Goal: Check status: Check status

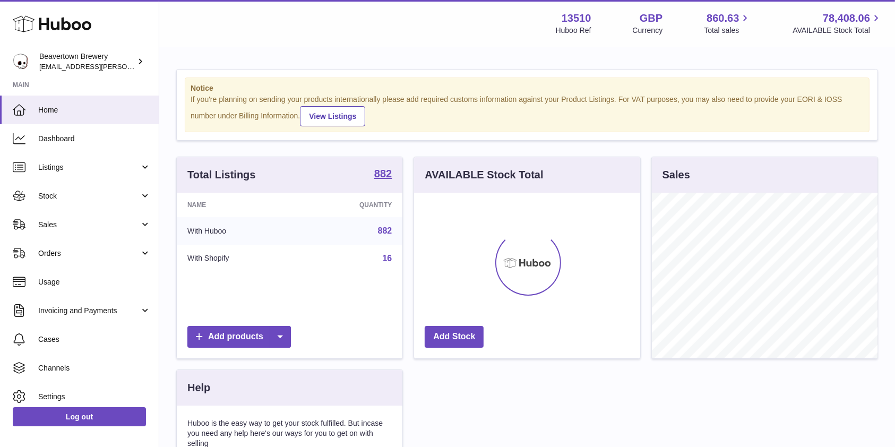
scroll to position [166, 226]
click at [73, 225] on span "Sales" at bounding box center [88, 225] width 101 height 10
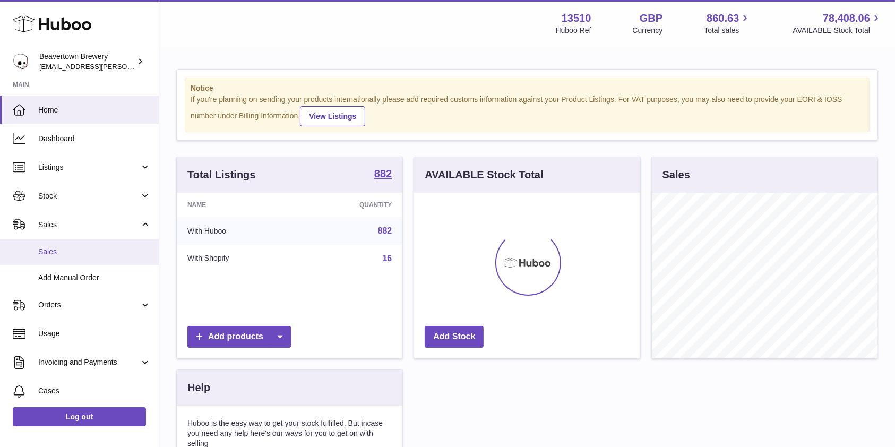
click at [68, 253] on span "Sales" at bounding box center [94, 252] width 113 height 10
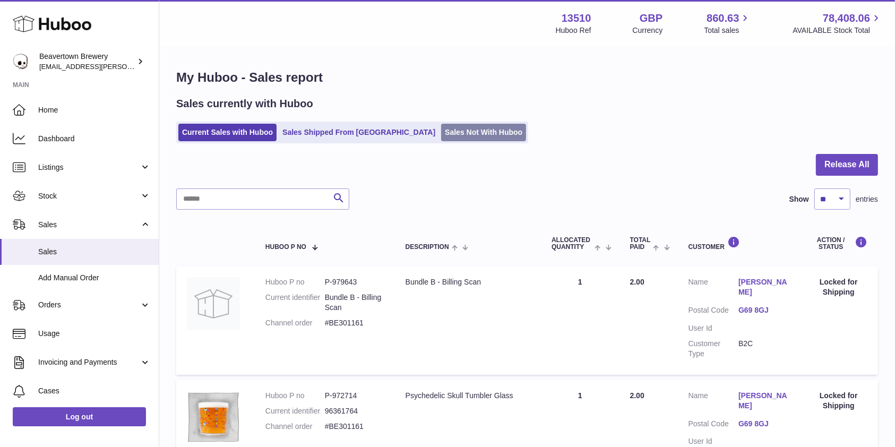
click at [441, 126] on link "Sales Not With Huboo" at bounding box center [483, 133] width 85 height 18
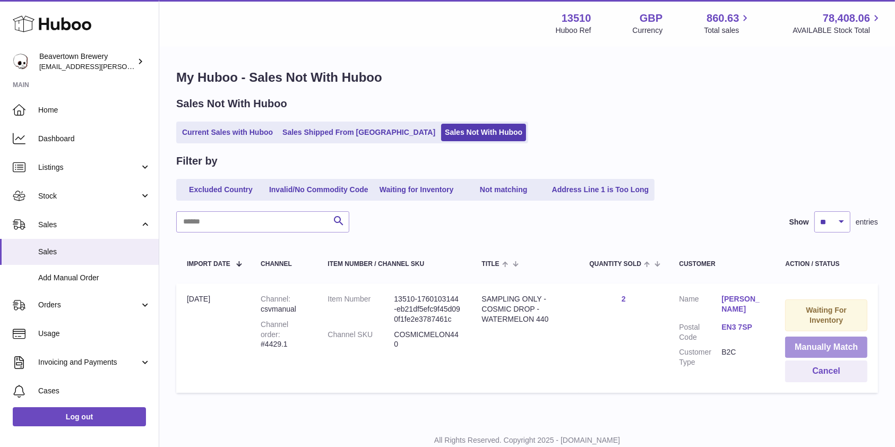
click at [810, 347] on button "Manually Match" at bounding box center [826, 348] width 82 height 22
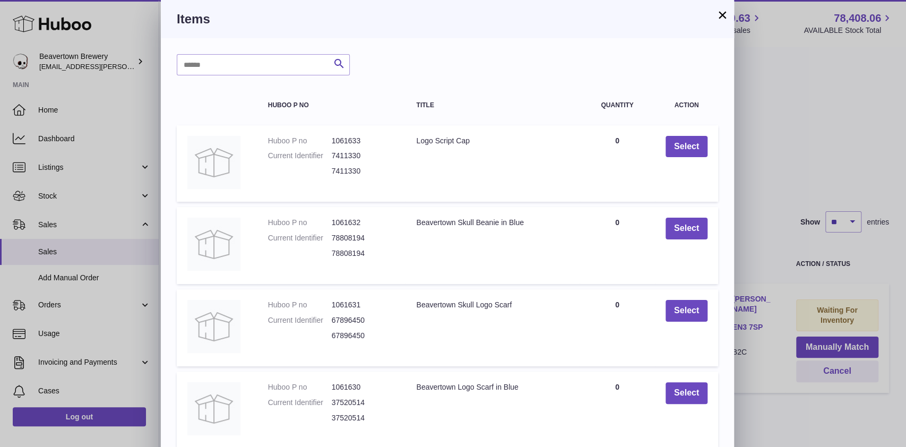
click at [722, 16] on button "×" at bounding box center [722, 14] width 13 height 13
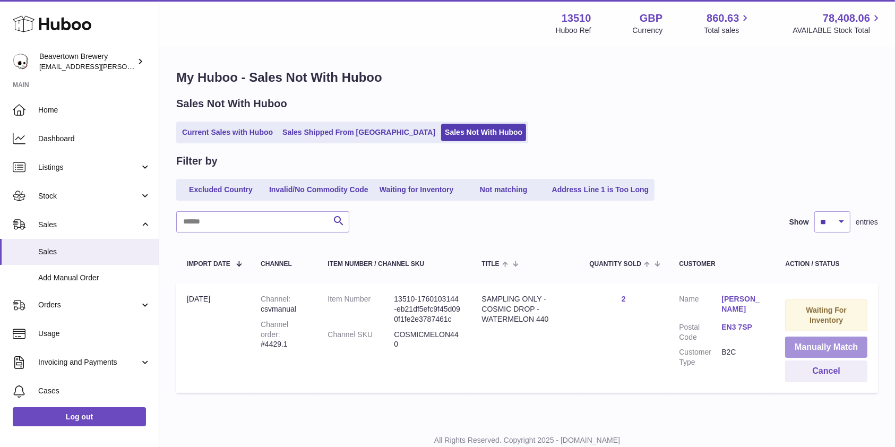
click at [794, 349] on button "Manually Match" at bounding box center [826, 348] width 82 height 22
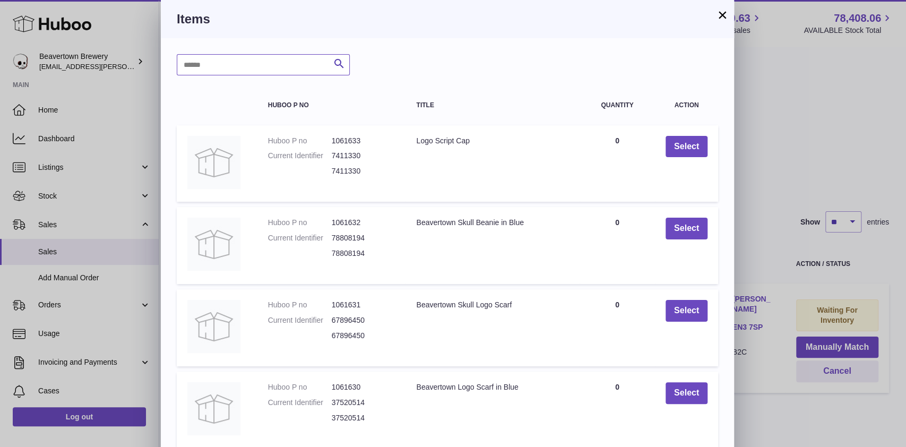
click at [252, 74] on input "text" at bounding box center [263, 64] width 173 height 21
type input "*****"
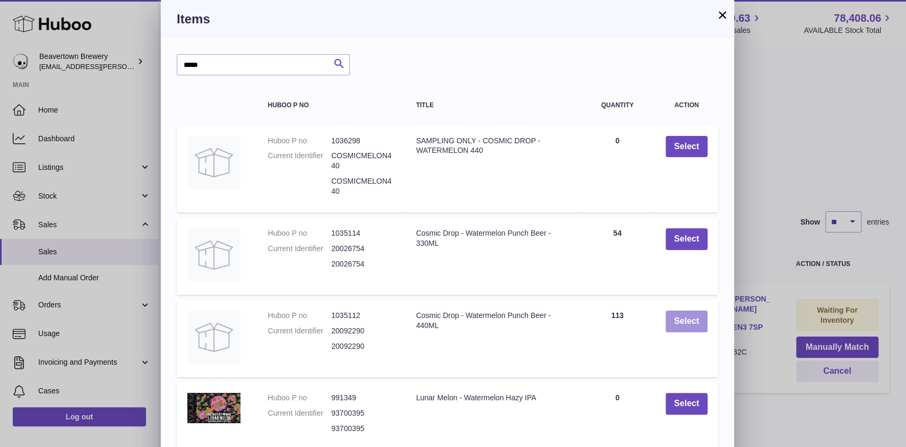
click at [679, 325] on button "Select" at bounding box center [687, 322] width 42 height 22
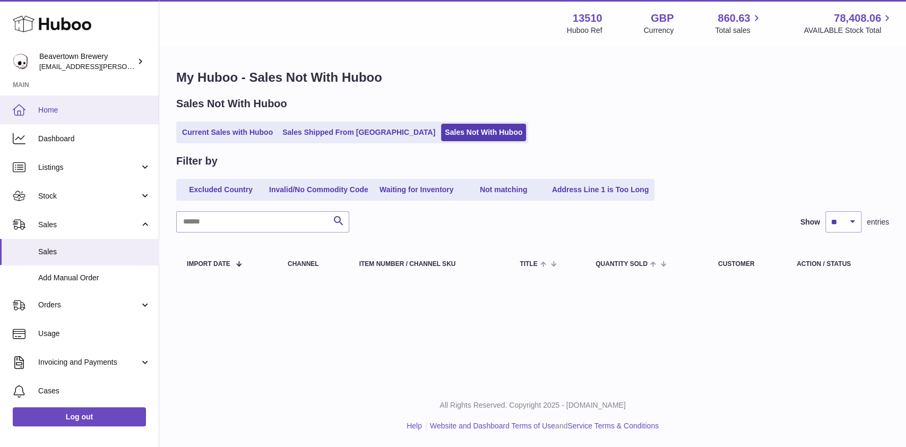
click at [59, 113] on span "Home" at bounding box center [94, 110] width 113 height 10
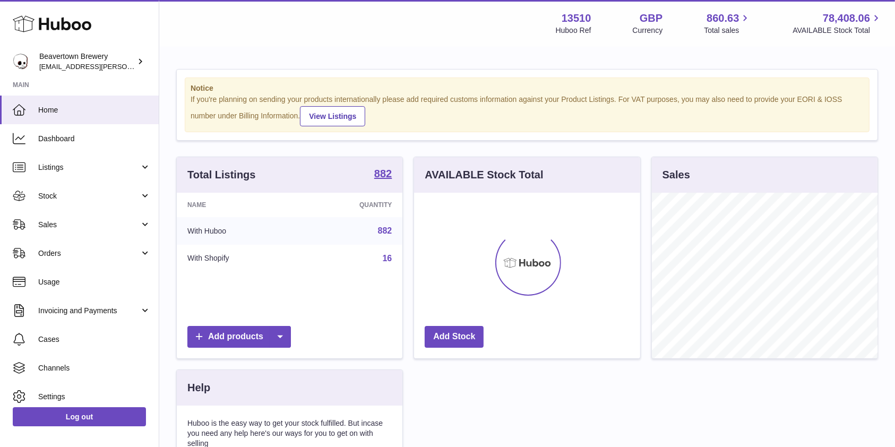
scroll to position [166, 226]
click at [72, 236] on link "Sales" at bounding box center [79, 224] width 159 height 29
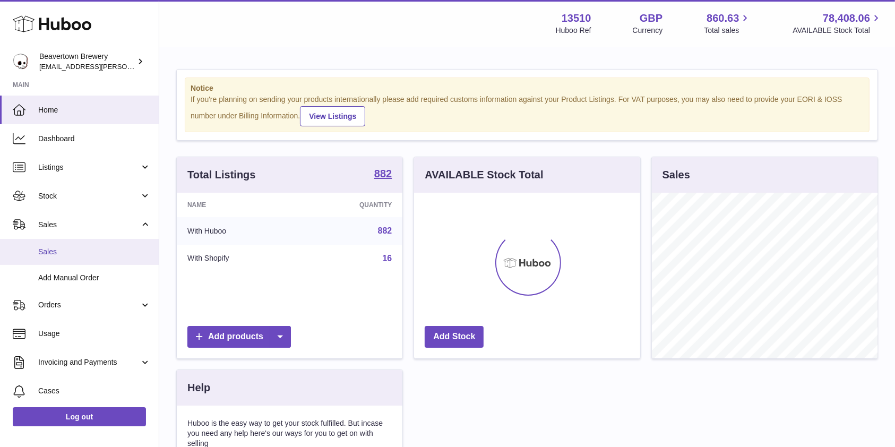
click at [64, 257] on link "Sales" at bounding box center [79, 252] width 159 height 26
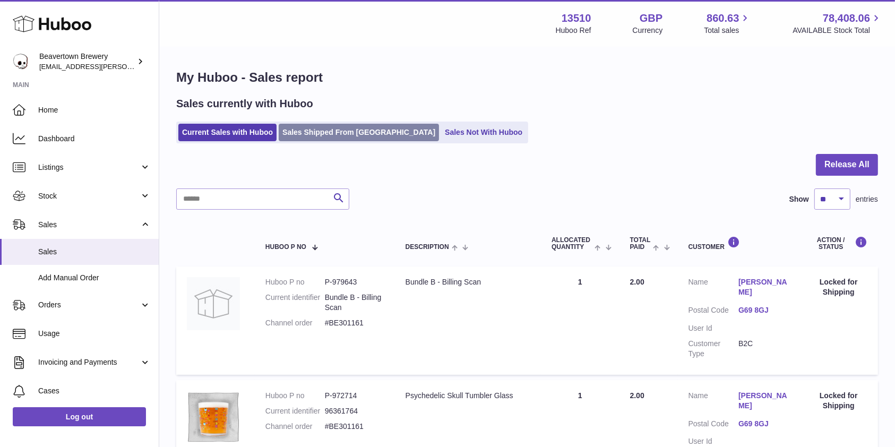
click at [334, 132] on link "Sales Shipped From Huboo" at bounding box center [359, 133] width 160 height 18
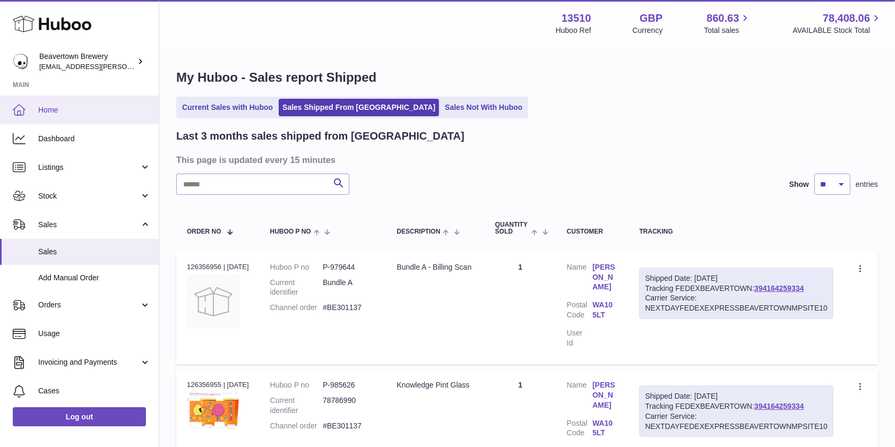
click at [48, 107] on span "Home" at bounding box center [94, 110] width 113 height 10
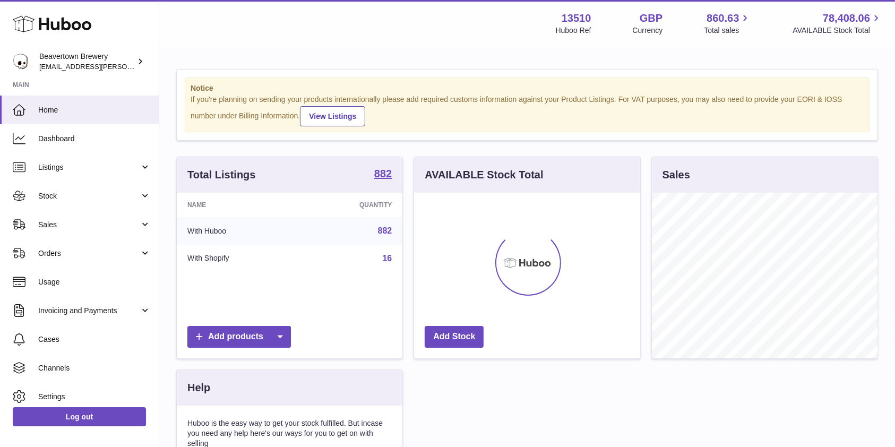
scroll to position [166, 226]
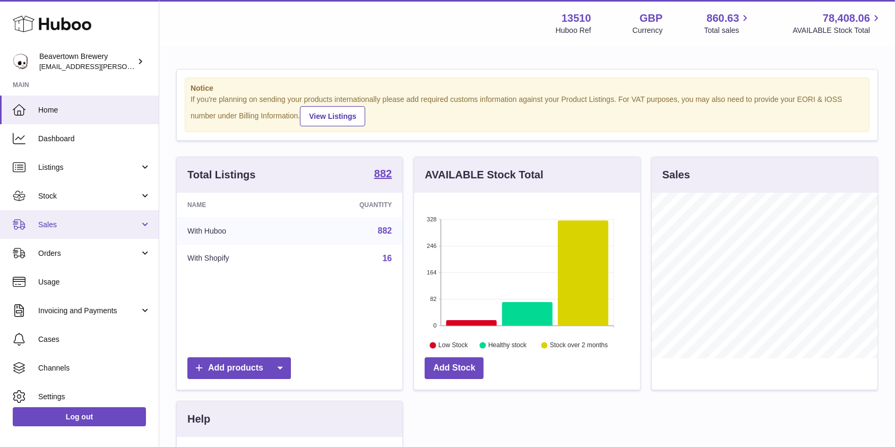
click at [93, 224] on span "Sales" at bounding box center [88, 225] width 101 height 10
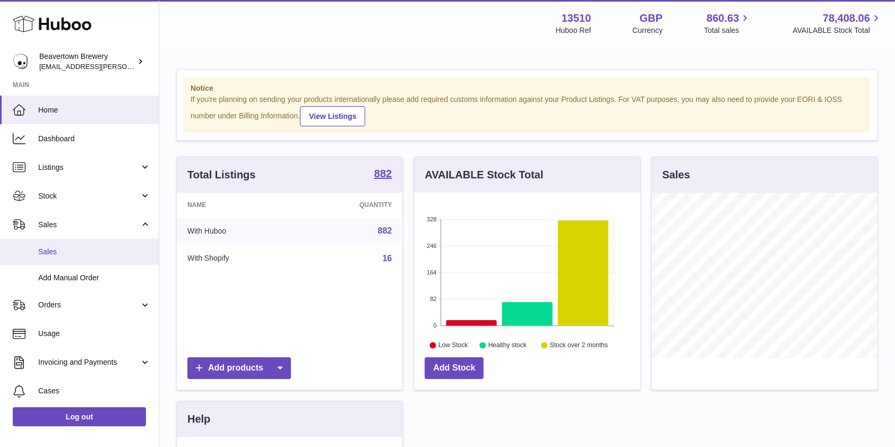
click at [75, 258] on link "Sales" at bounding box center [79, 252] width 159 height 26
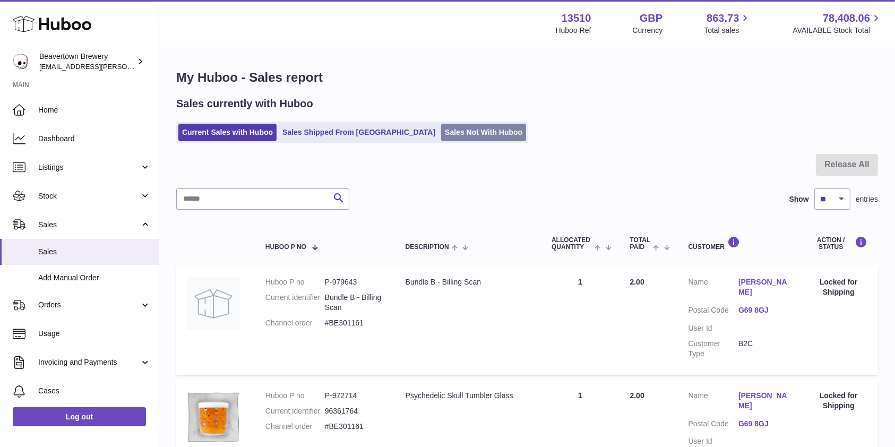
click at [459, 137] on link "Sales Not With Huboo" at bounding box center [483, 133] width 85 height 18
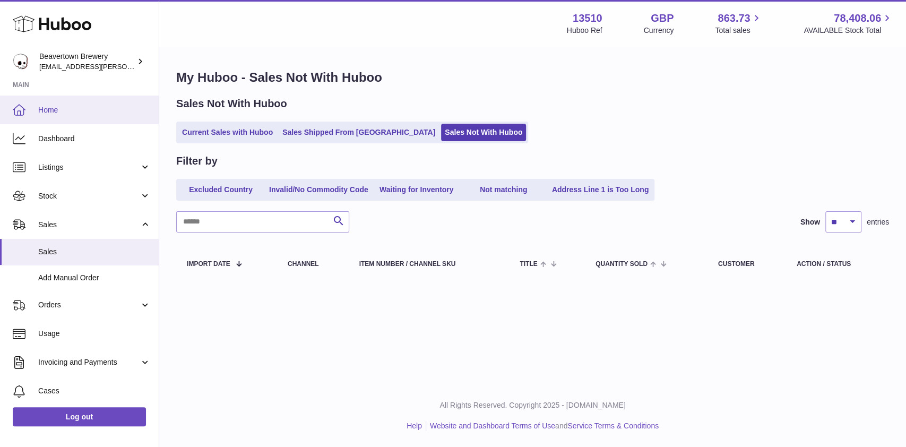
click at [76, 113] on span "Home" at bounding box center [94, 110] width 113 height 10
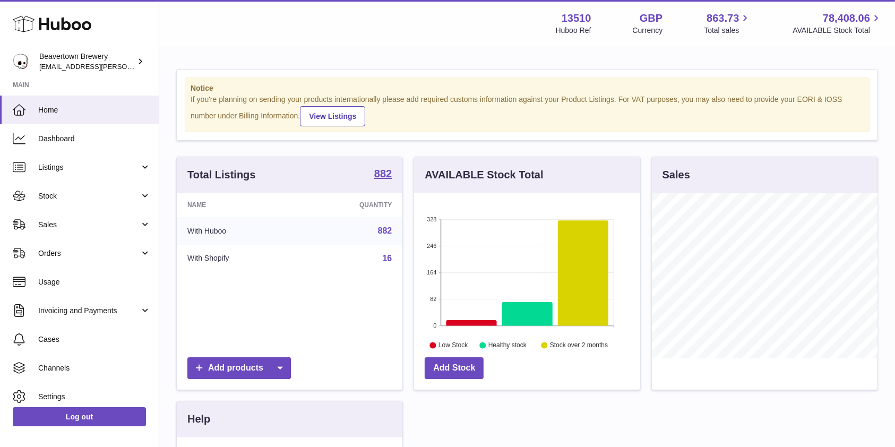
scroll to position [166, 226]
click at [86, 230] on link "Sales" at bounding box center [79, 224] width 159 height 29
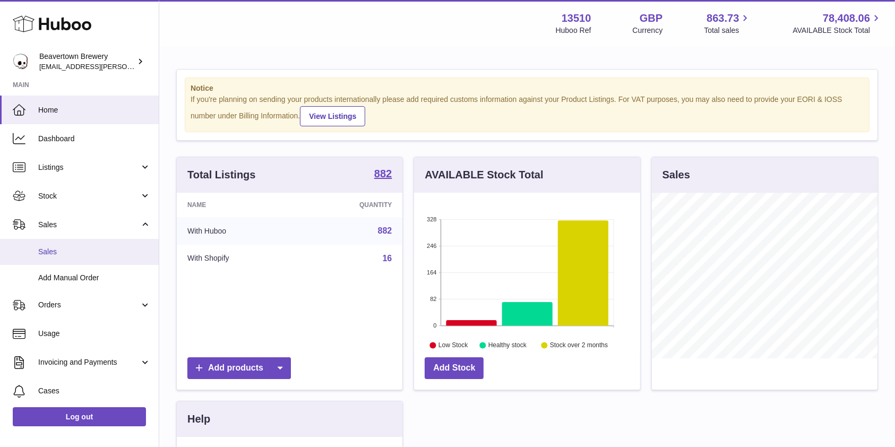
click at [72, 247] on span "Sales" at bounding box center [94, 252] width 113 height 10
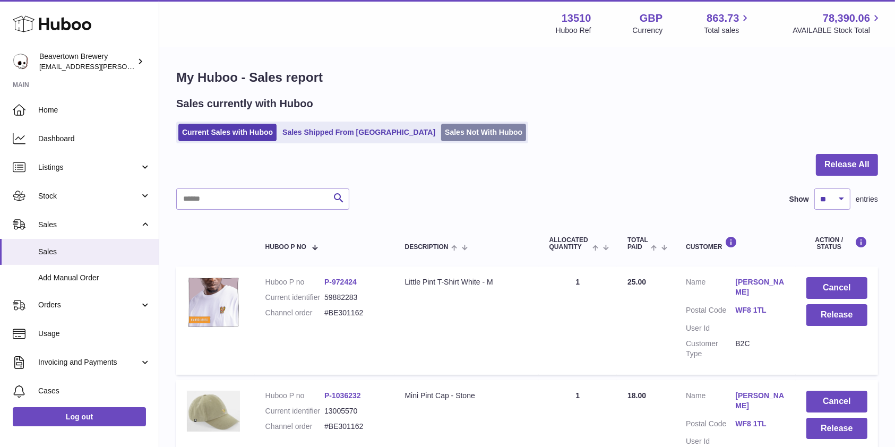
click at [441, 127] on link "Sales Not With Huboo" at bounding box center [483, 133] width 85 height 18
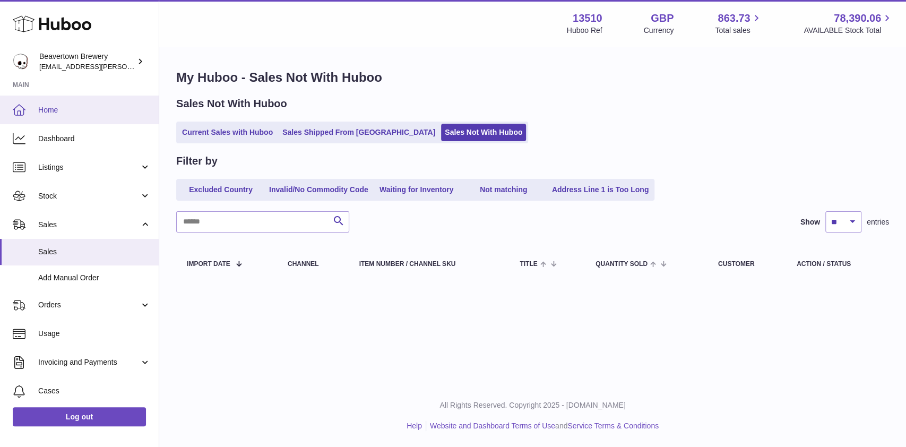
click at [63, 97] on link "Home" at bounding box center [79, 110] width 159 height 29
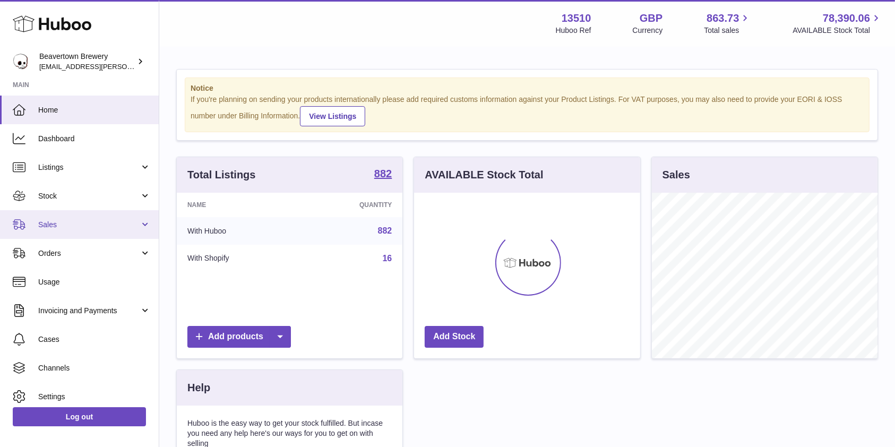
scroll to position [166, 226]
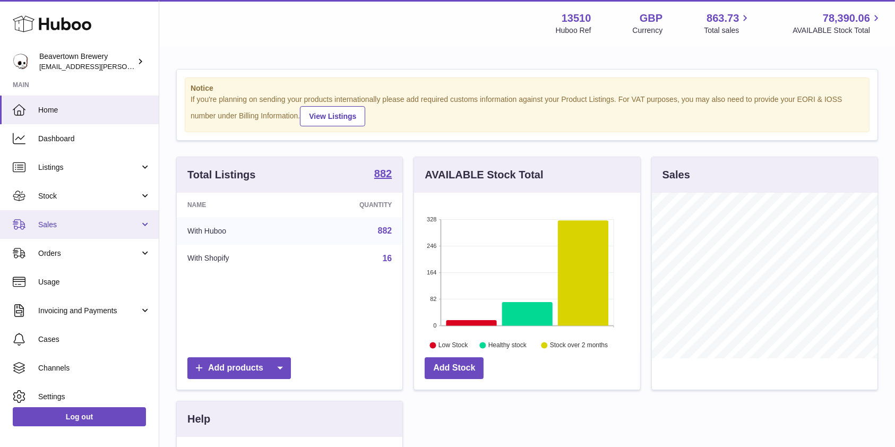
click at [54, 213] on link "Sales" at bounding box center [79, 224] width 159 height 29
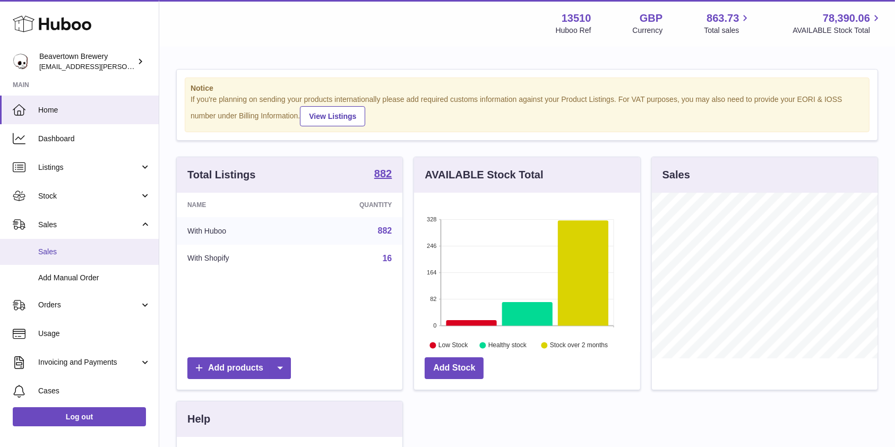
click at [63, 253] on span "Sales" at bounding box center [94, 252] width 113 height 10
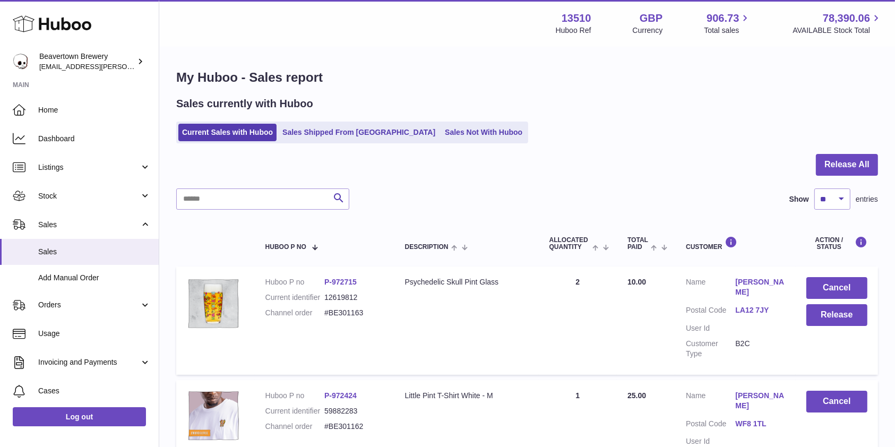
click at [441, 126] on link "Sales Not With Huboo" at bounding box center [483, 133] width 85 height 18
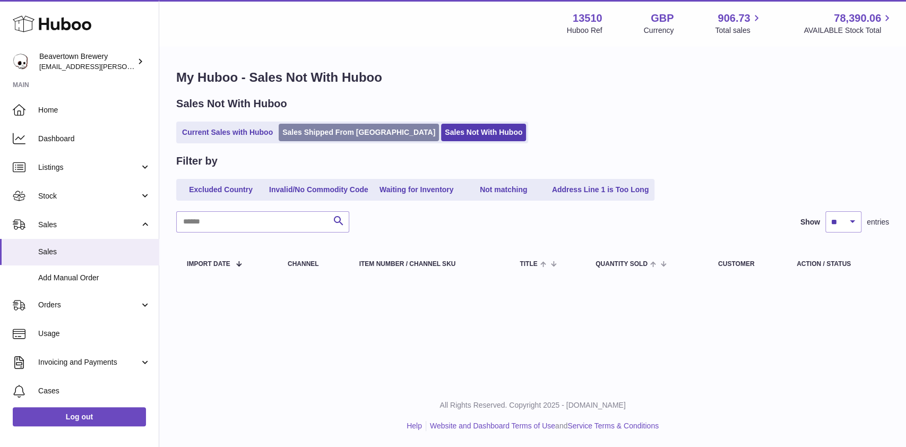
click at [345, 140] on link "Sales Shipped From [GEOGRAPHIC_DATA]" at bounding box center [359, 133] width 160 height 18
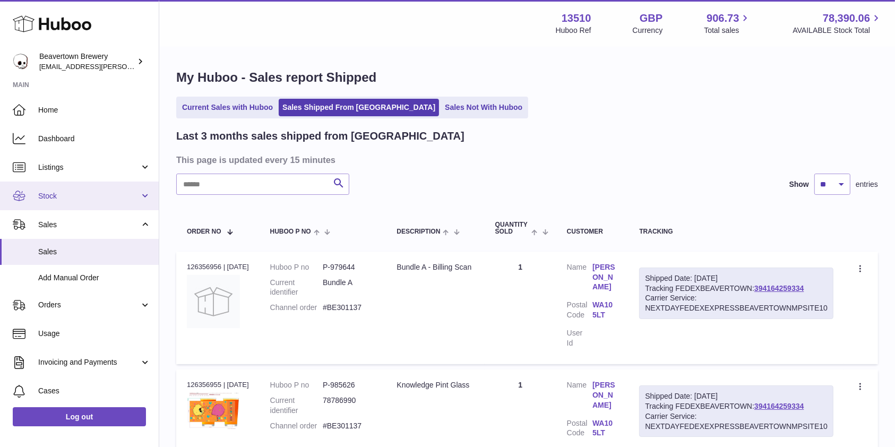
click at [54, 197] on span "Stock" at bounding box center [88, 196] width 101 height 10
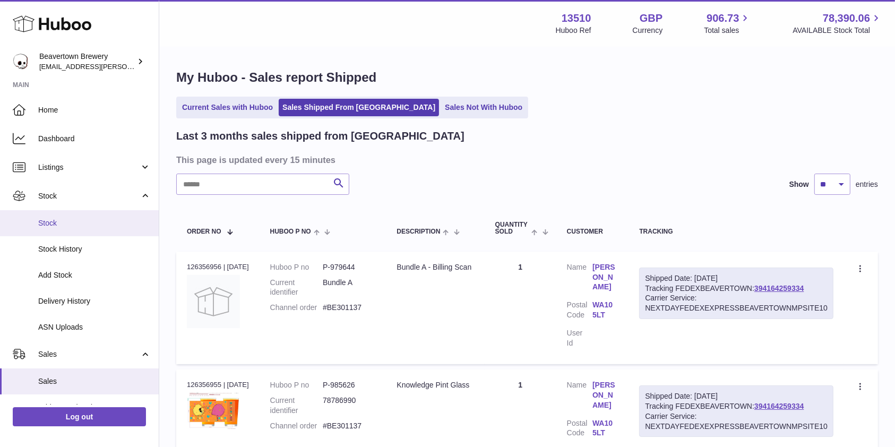
click at [48, 229] on link "Stock" at bounding box center [79, 223] width 159 height 26
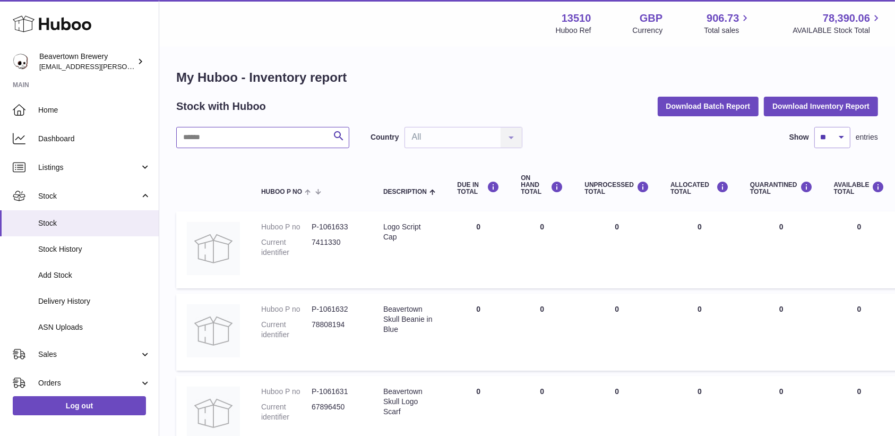
click at [221, 145] on input "text" at bounding box center [262, 137] width 173 height 21
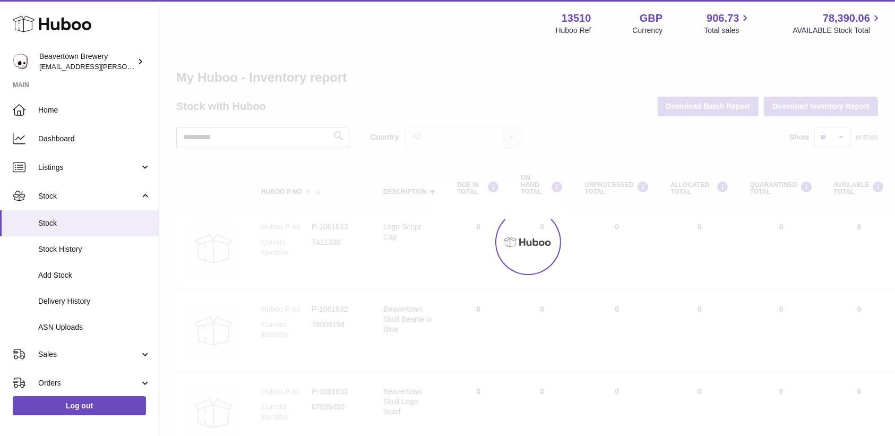
type input "**********"
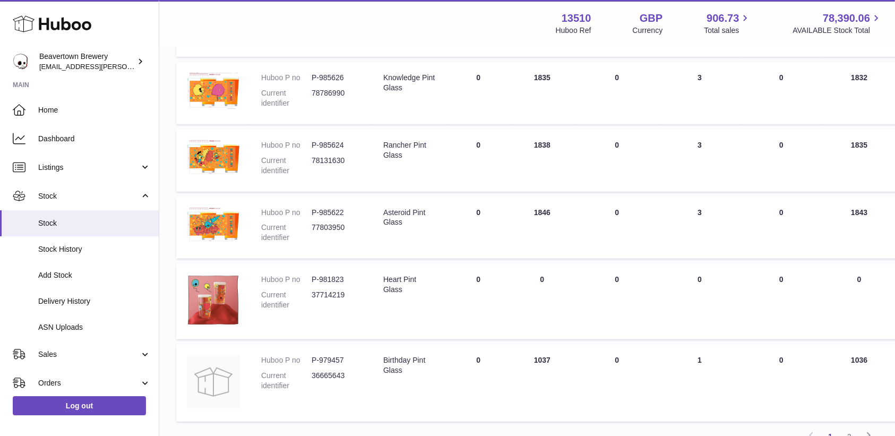
scroll to position [573, 0]
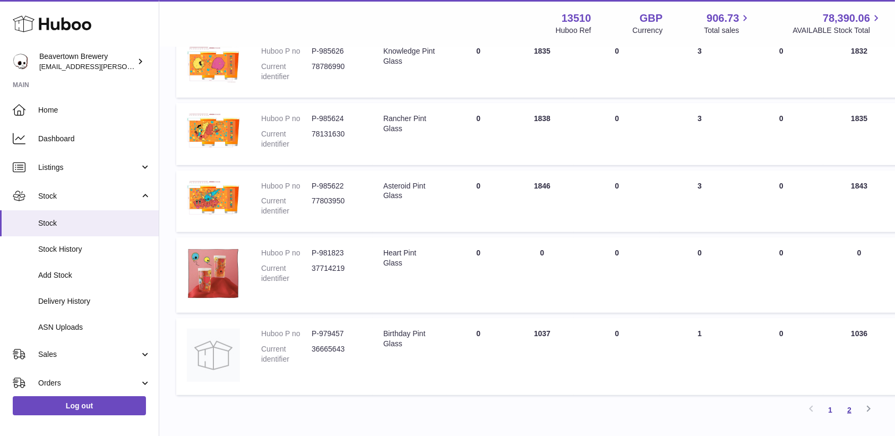
click at [851, 411] on link "2" at bounding box center [849, 409] width 19 height 19
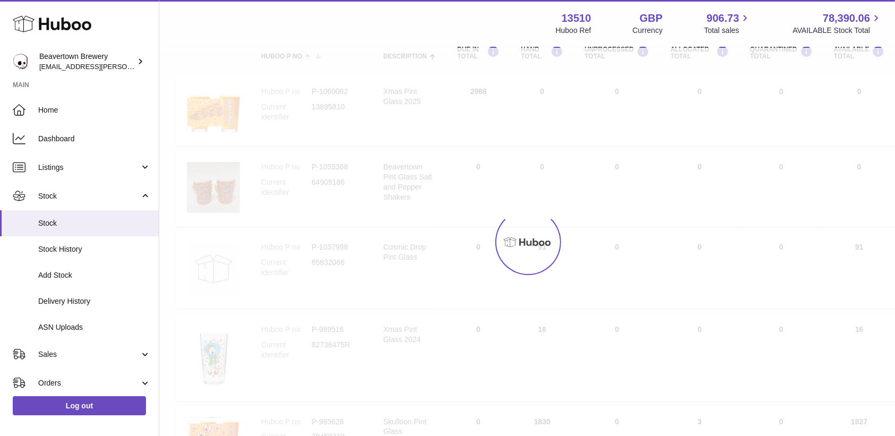
scroll to position [47, 0]
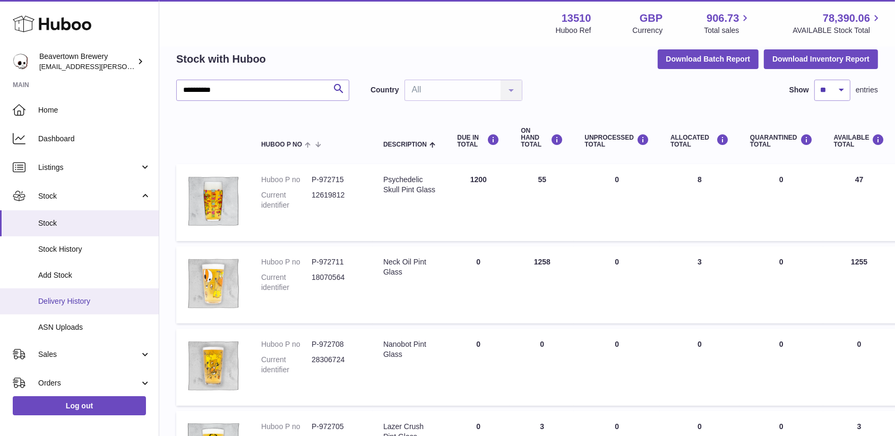
click at [62, 299] on span "Delivery History" at bounding box center [94, 301] width 113 height 10
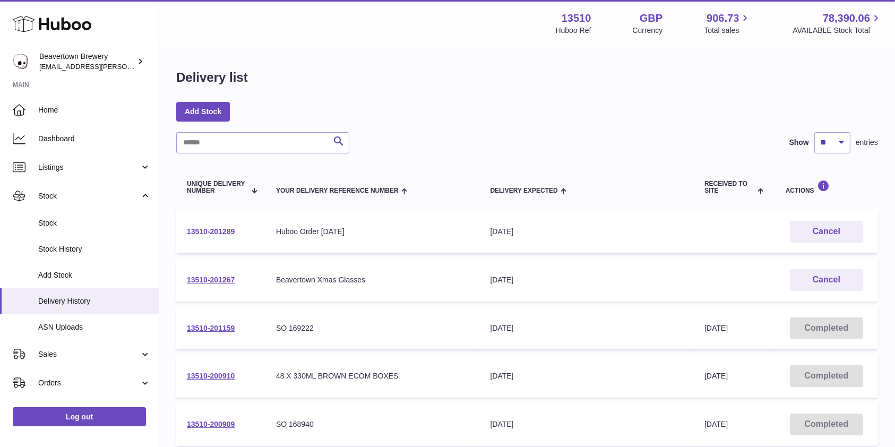
click at [213, 231] on link "13510-201289" at bounding box center [211, 231] width 48 height 8
